Goal: Answer question/provide support

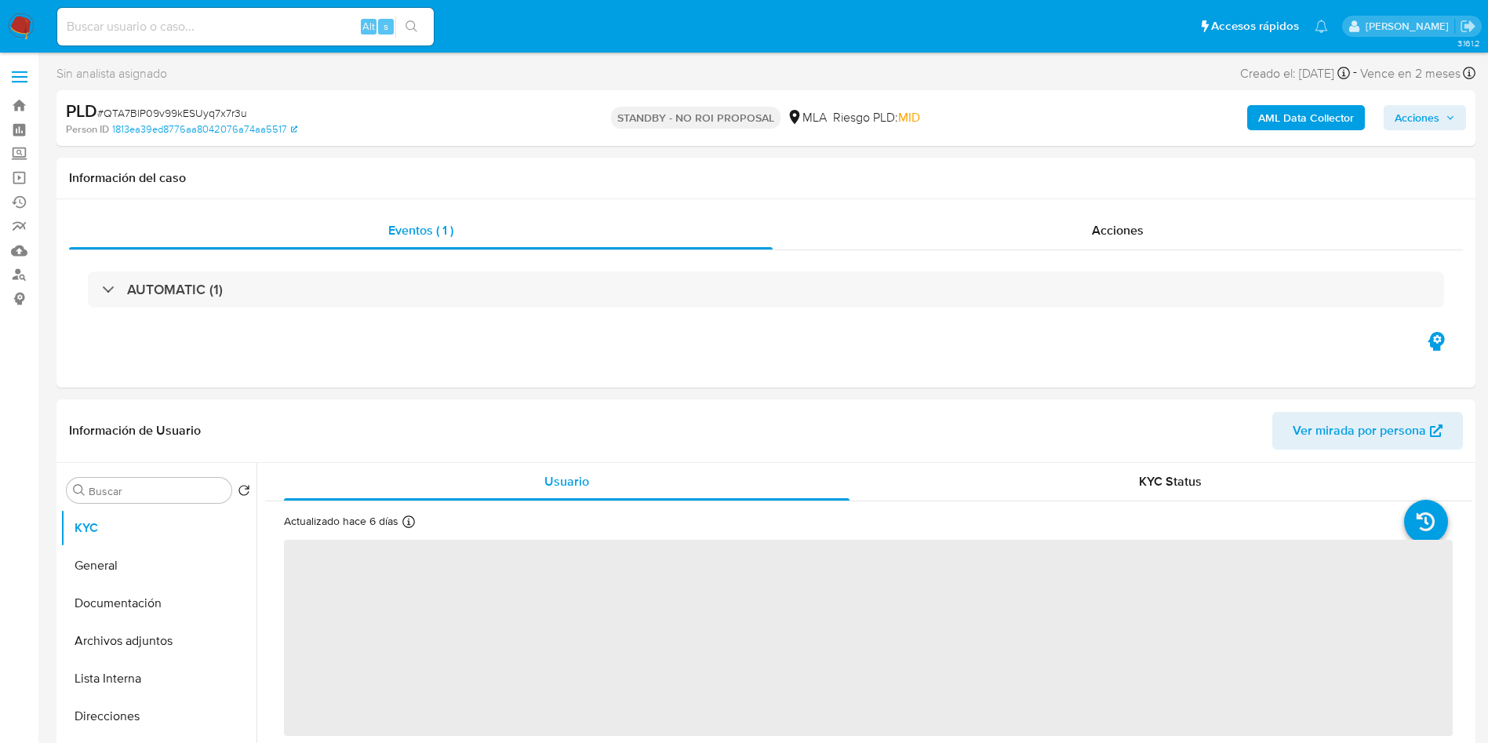
select select "10"
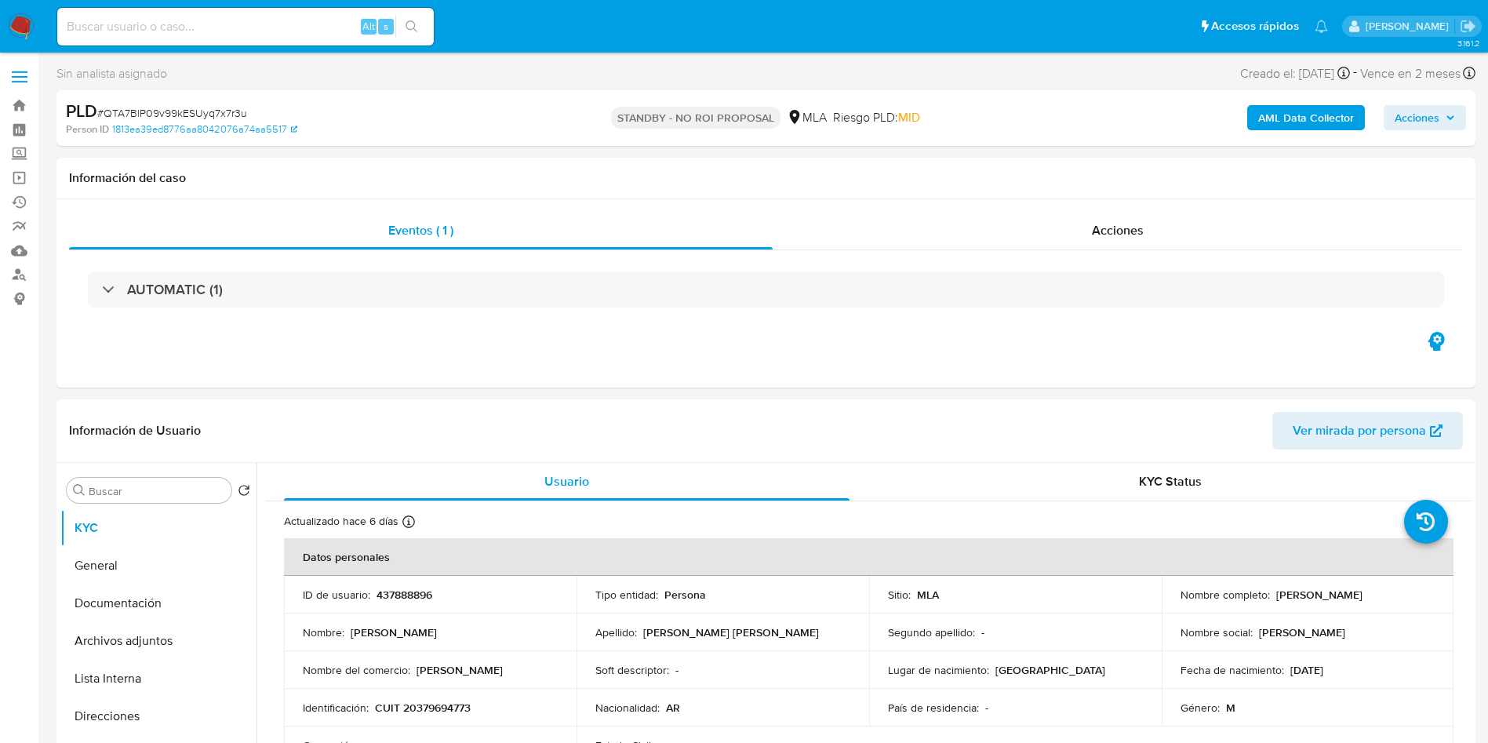
click at [212, 27] on input at bounding box center [245, 26] width 377 height 20
paste input "5tRwbGdda46Gpwdaw9aJUFCd"
type input "5tRwbGdda46Gpwdaw9aJUFCd"
click at [406, 17] on button "search-icon" at bounding box center [411, 27] width 32 height 22
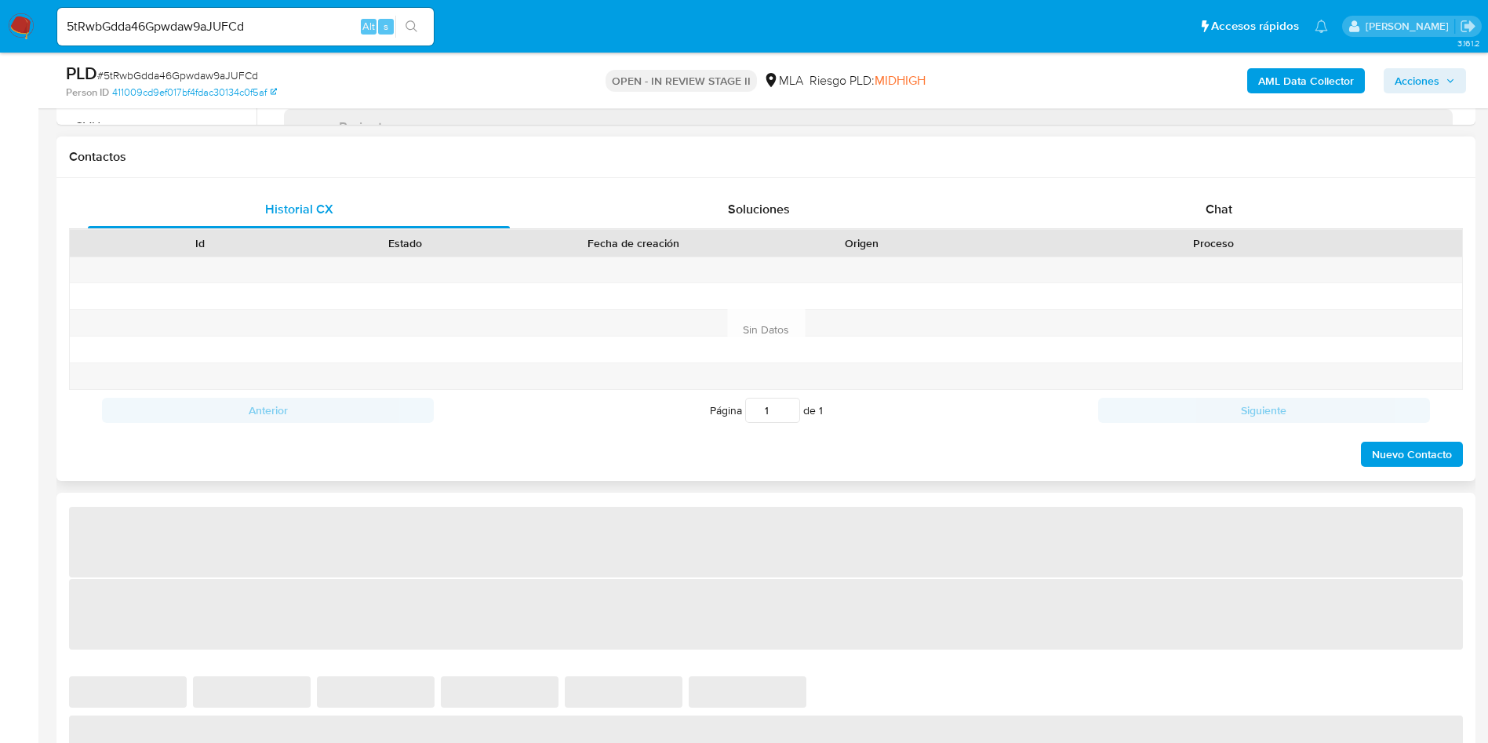
select select "10"
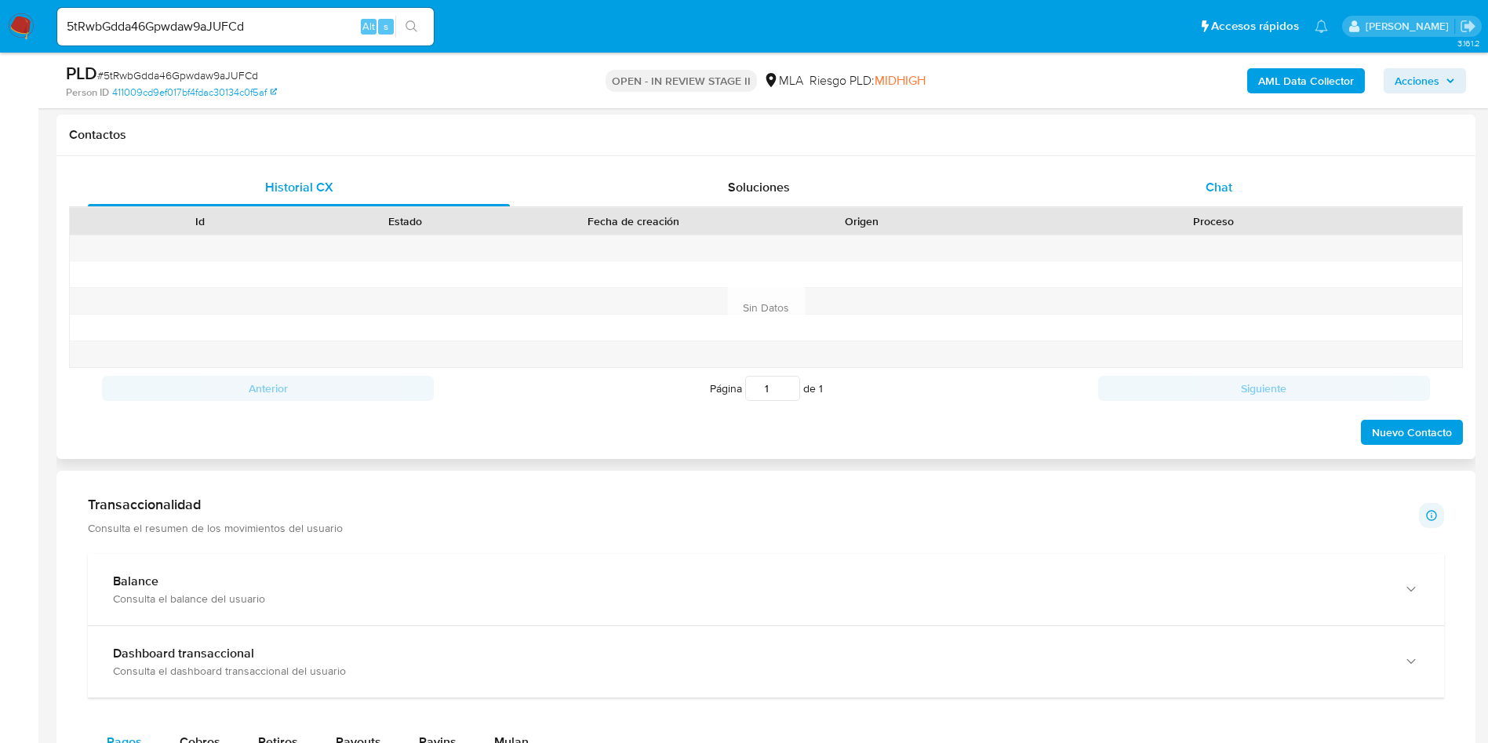
click at [1251, 187] on div "Chat" at bounding box center [1219, 188] width 422 height 38
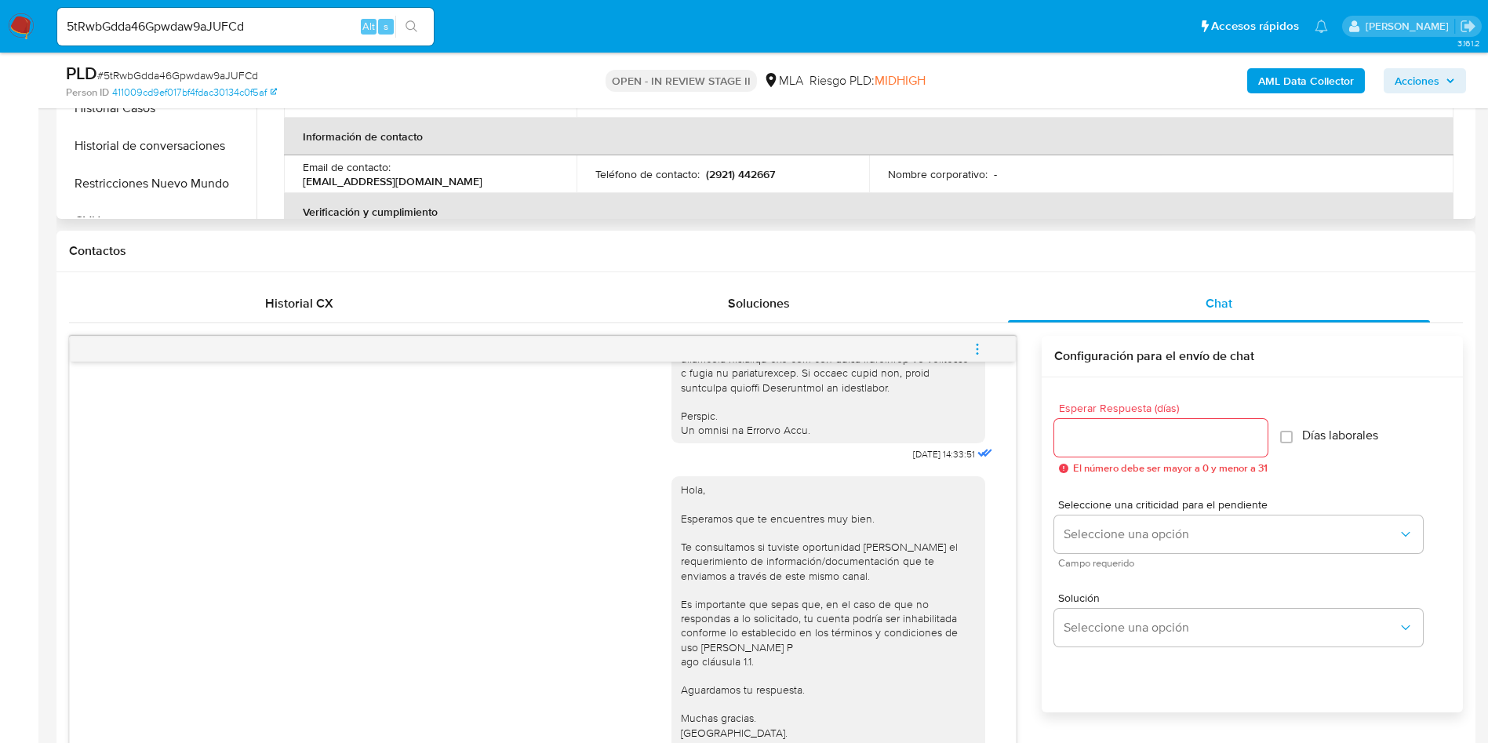
scroll to position [588, 0]
click at [977, 350] on icon "menu-action" at bounding box center [978, 350] width 2 height 2
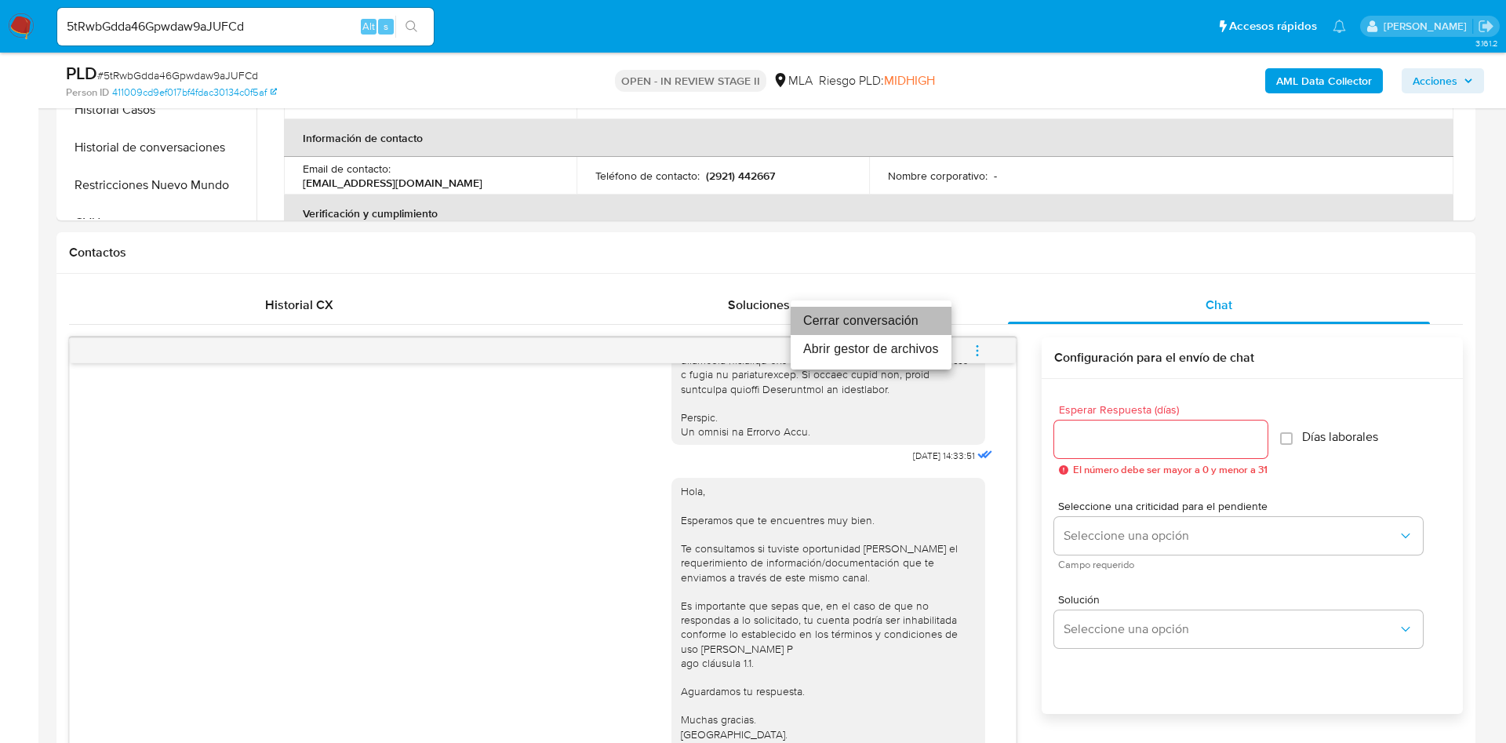
drag, startPoint x: 883, startPoint y: 329, endPoint x: 186, endPoint y: 355, distance: 697.9
click at [883, 329] on li "Cerrar conversación" at bounding box center [871, 321] width 161 height 28
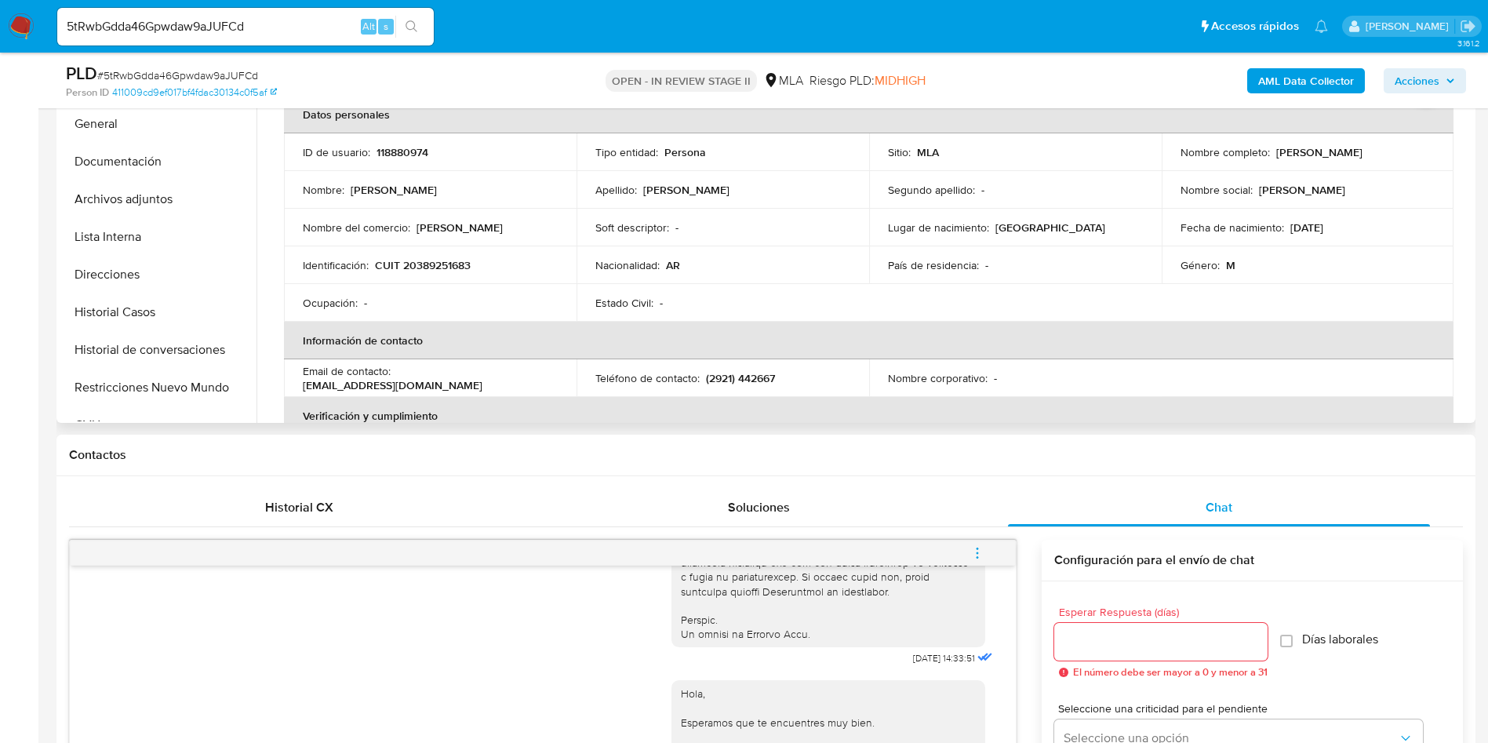
scroll to position [235, 0]
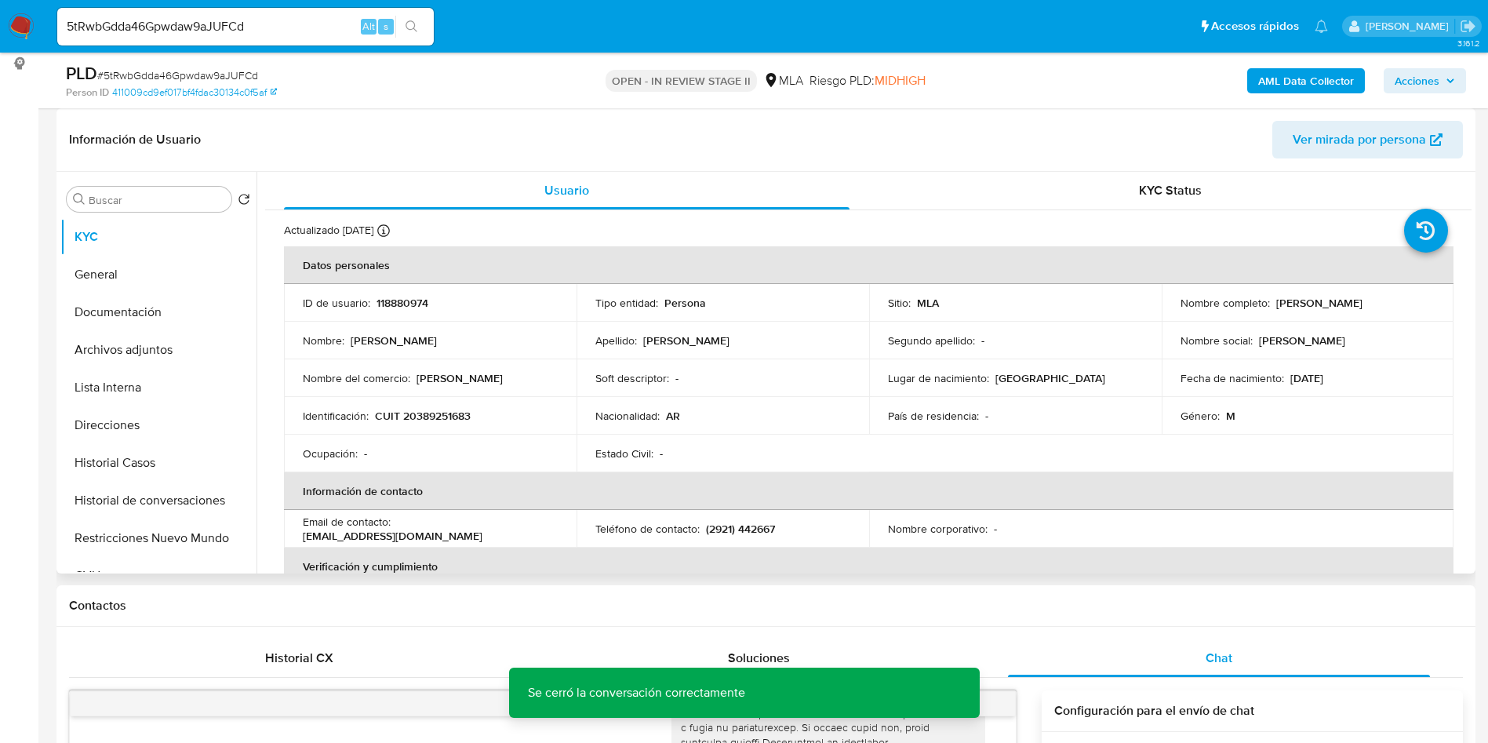
click at [414, 297] on p "118880974" at bounding box center [403, 303] width 52 height 14
copy p "118880974"
